Goal: Check status: Check status

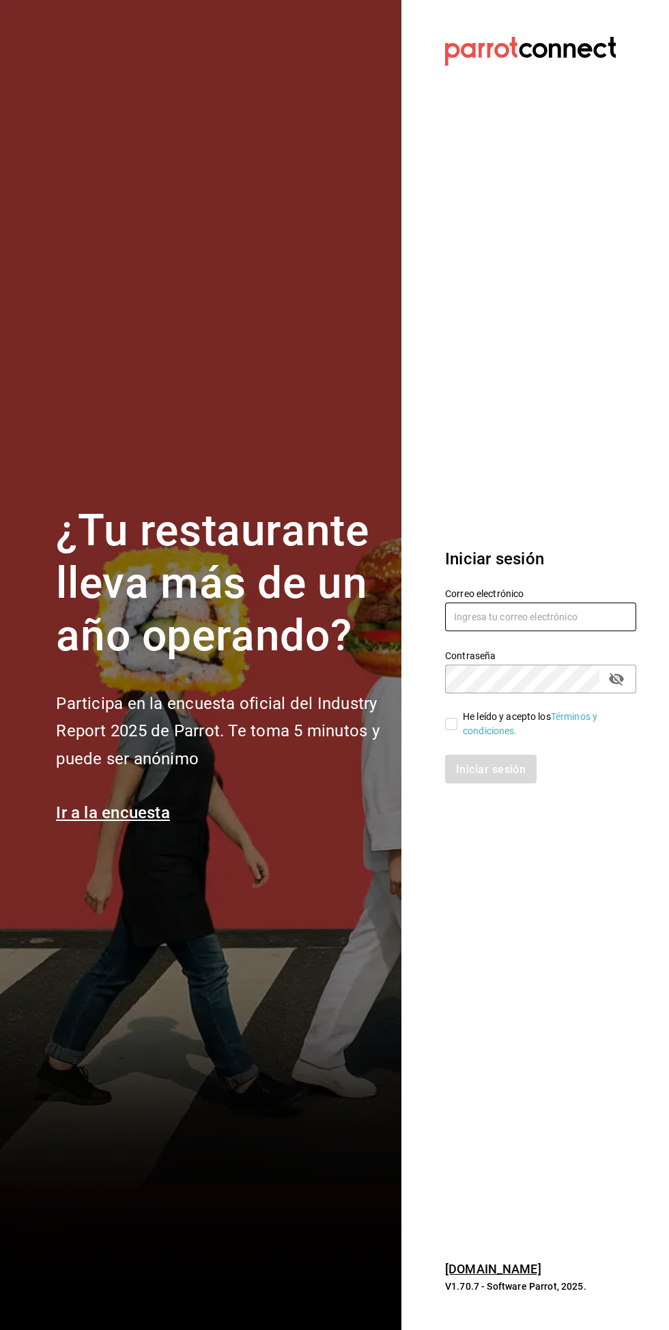
click at [540, 631] on input "text" at bounding box center [540, 617] width 191 height 29
type input "Erick.riv@gmail.com"
click at [475, 736] on font "Términos y condiciones." at bounding box center [530, 723] width 134 height 25
click at [451, 730] on input "He leído y acepto los Términos y condiciones." at bounding box center [451, 724] width 12 height 12
checkbox input "true"
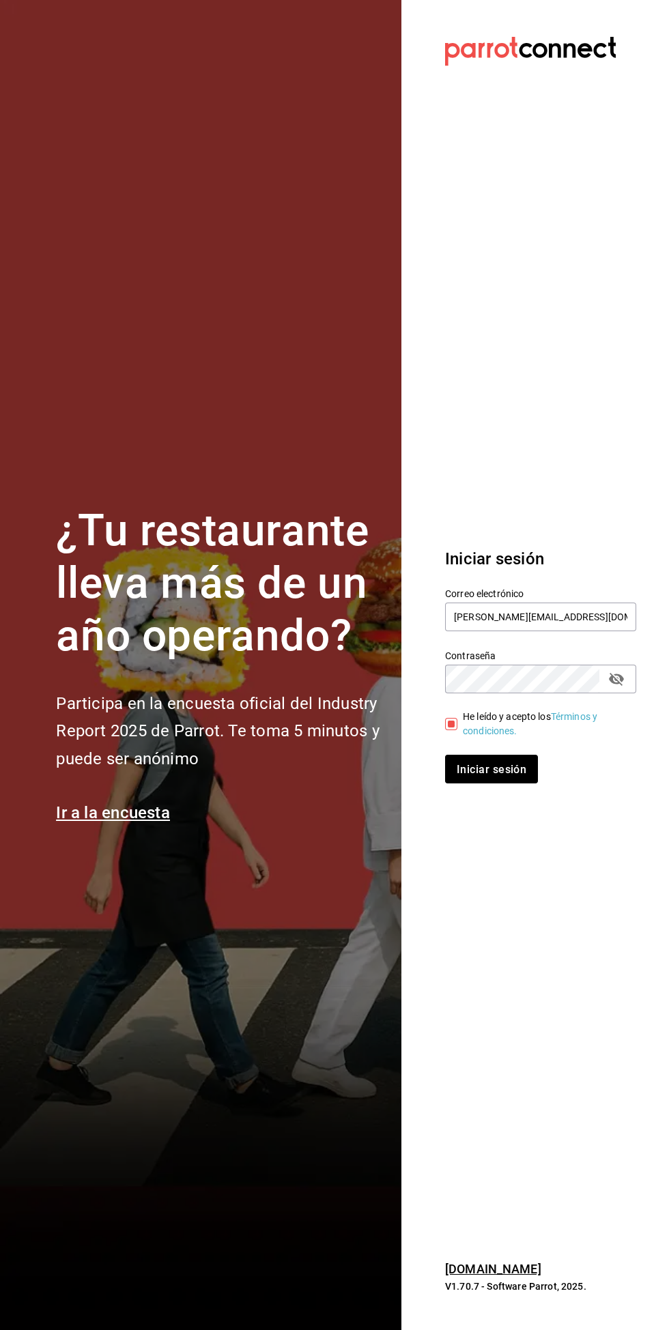
click at [521, 783] on button "Iniciar sesión" at bounding box center [491, 769] width 93 height 29
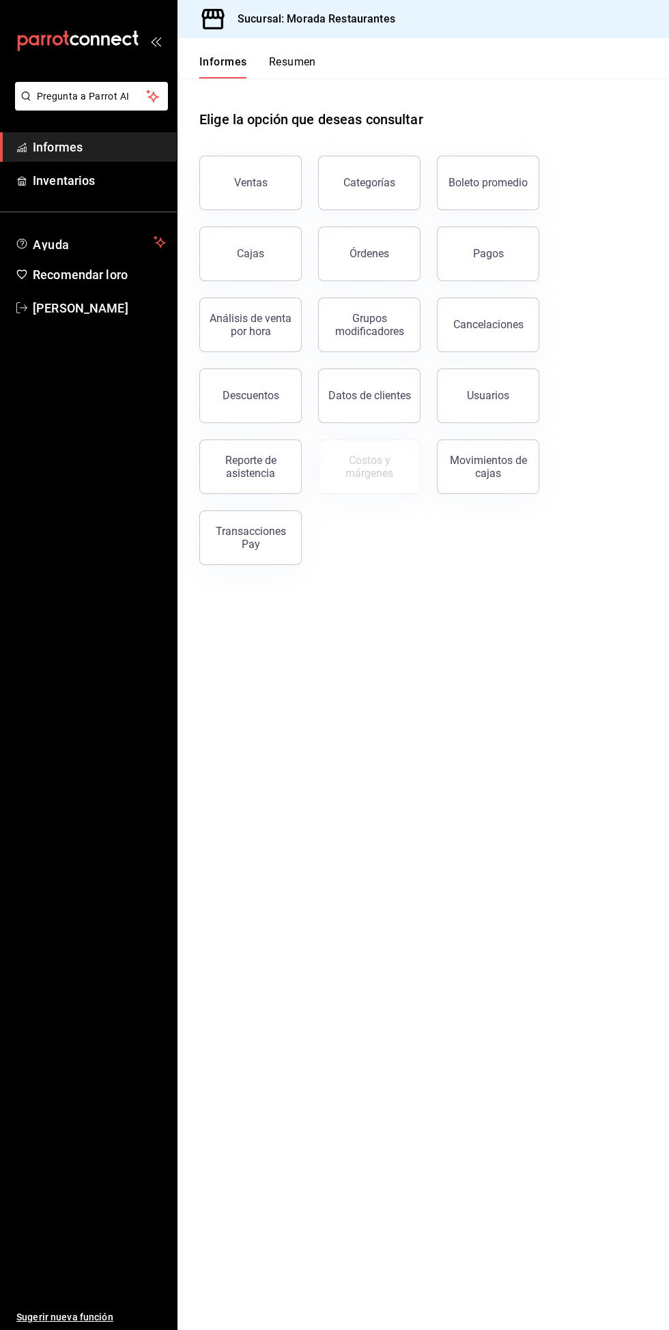
click at [257, 473] on font "Reporte de asistencia" at bounding box center [250, 467] width 51 height 26
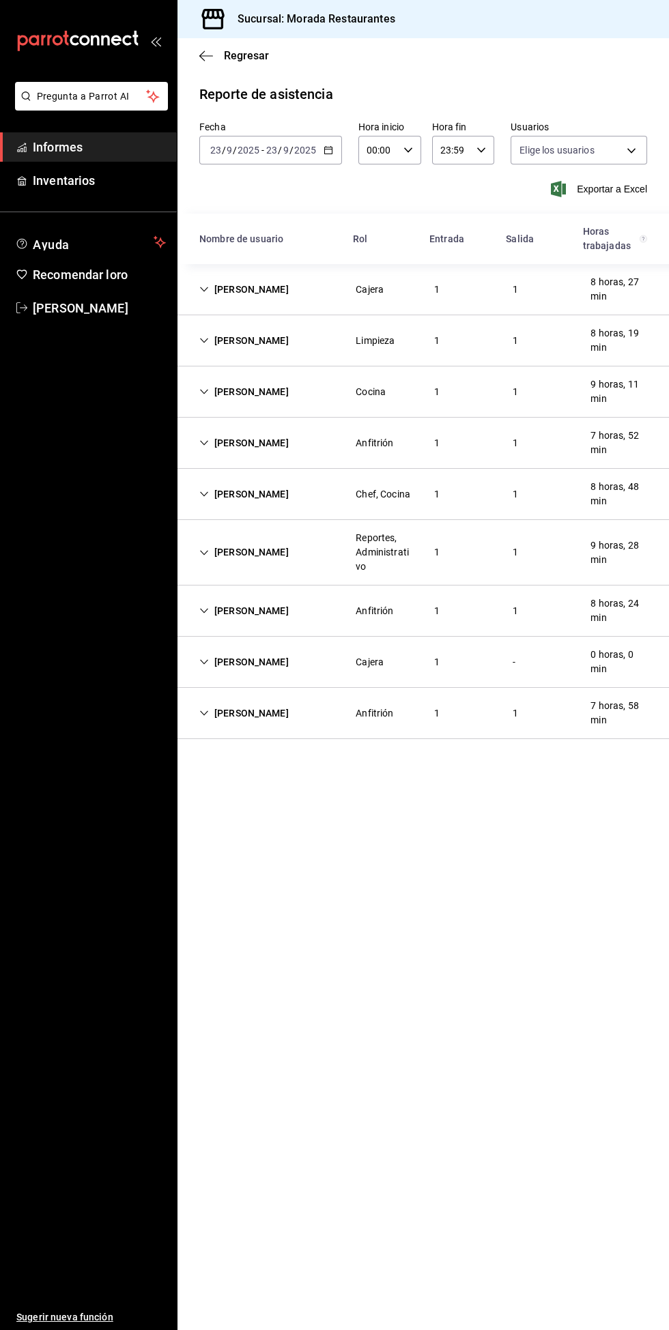
click at [231, 566] on div "Eliu Tonacátl Pérez Reportes, Administrativo 1 1 9 horas, 28 min" at bounding box center [422, 553] width 491 height 66
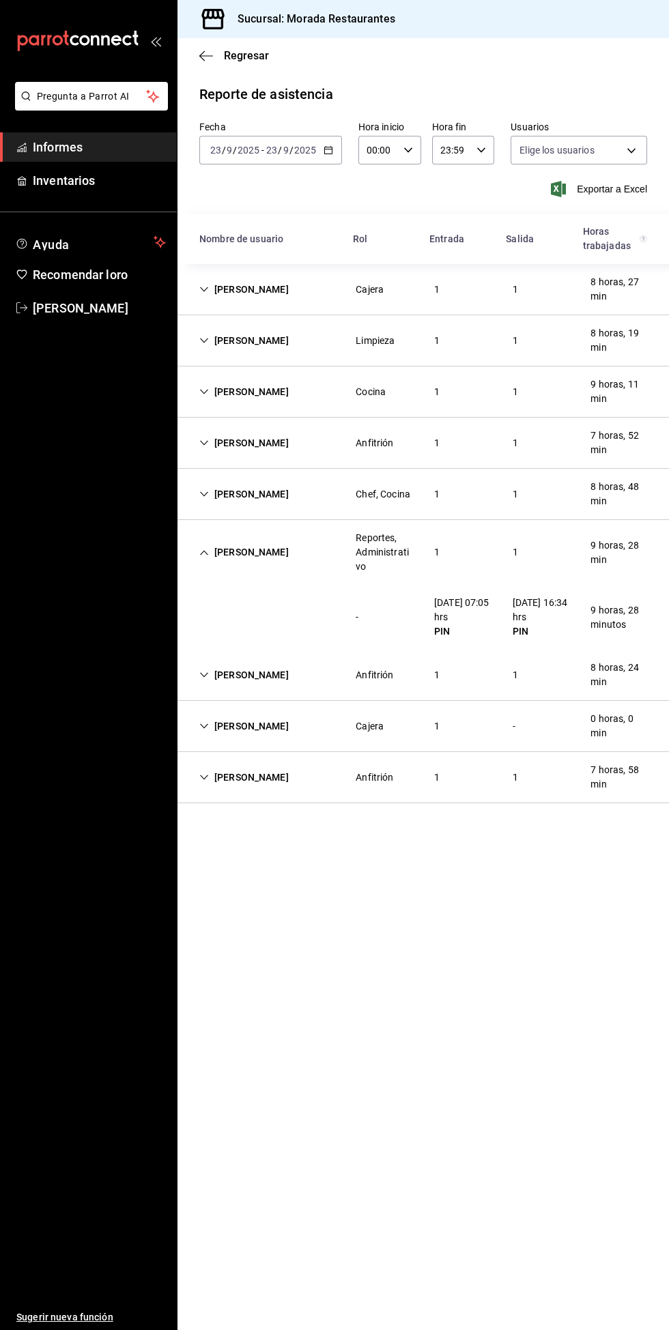
click at [246, 564] on div "[PERSON_NAME]" at bounding box center [243, 552] width 111 height 25
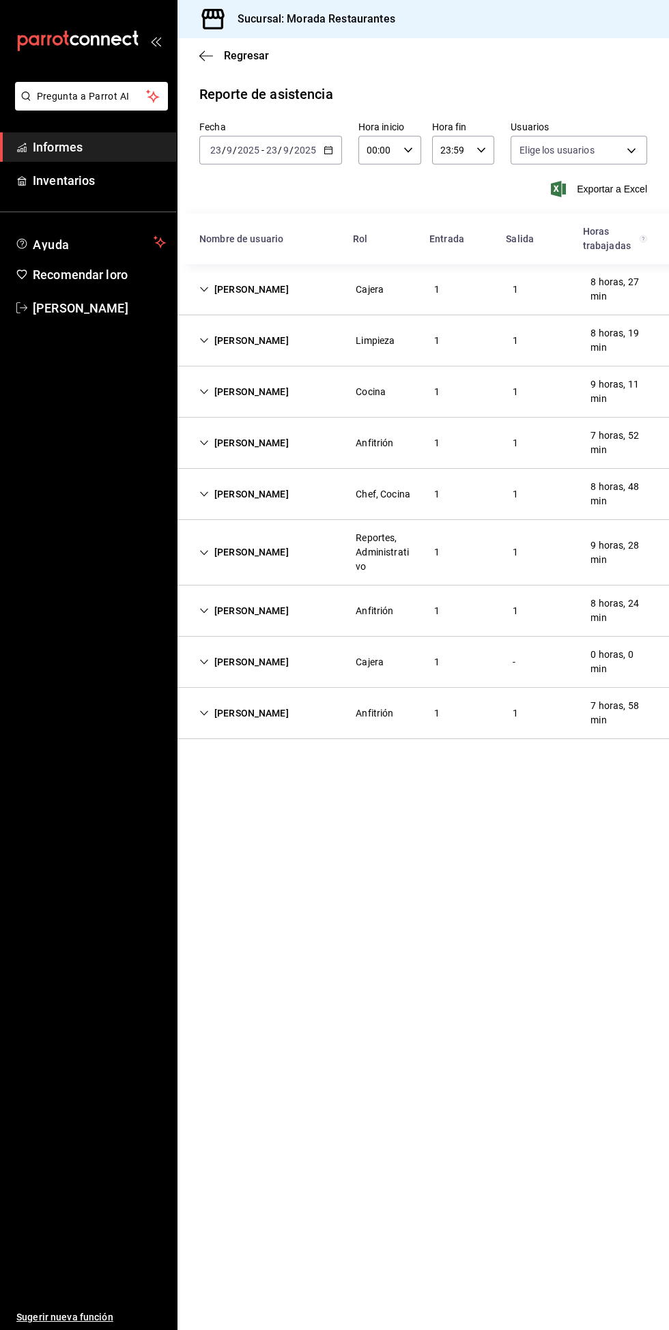
click at [240, 289] on div "[PERSON_NAME]" at bounding box center [243, 289] width 111 height 25
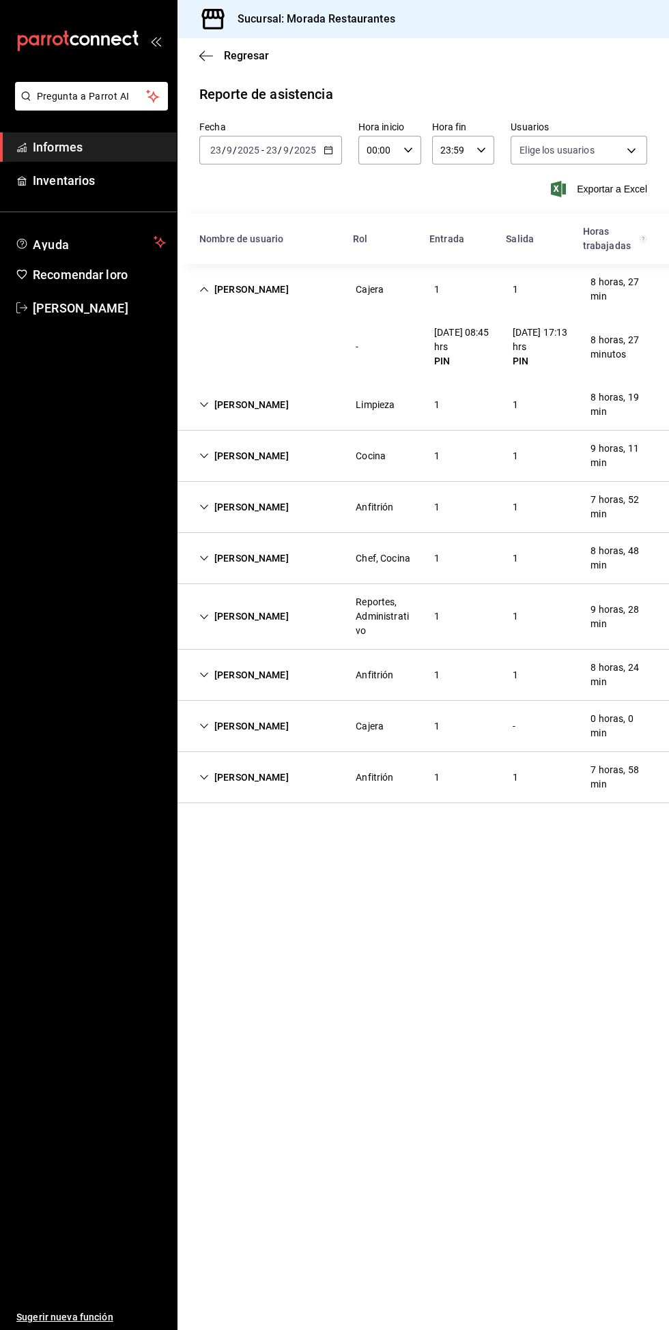
click at [204, 289] on icon "Cell" at bounding box center [204, 290] width 10 height 10
